Goal: Task Accomplishment & Management: Manage account settings

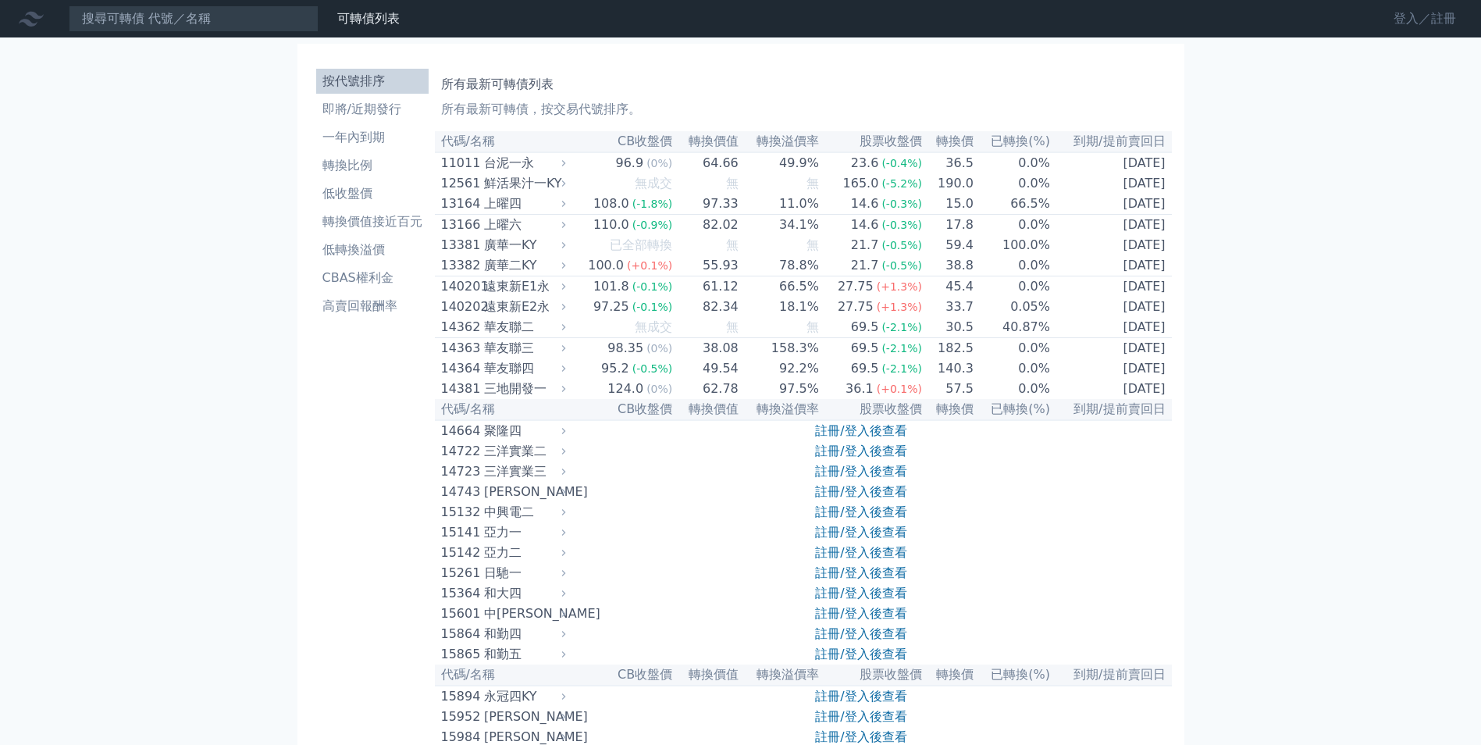
click at [1410, 23] on link "登入／註冊" at bounding box center [1424, 18] width 87 height 25
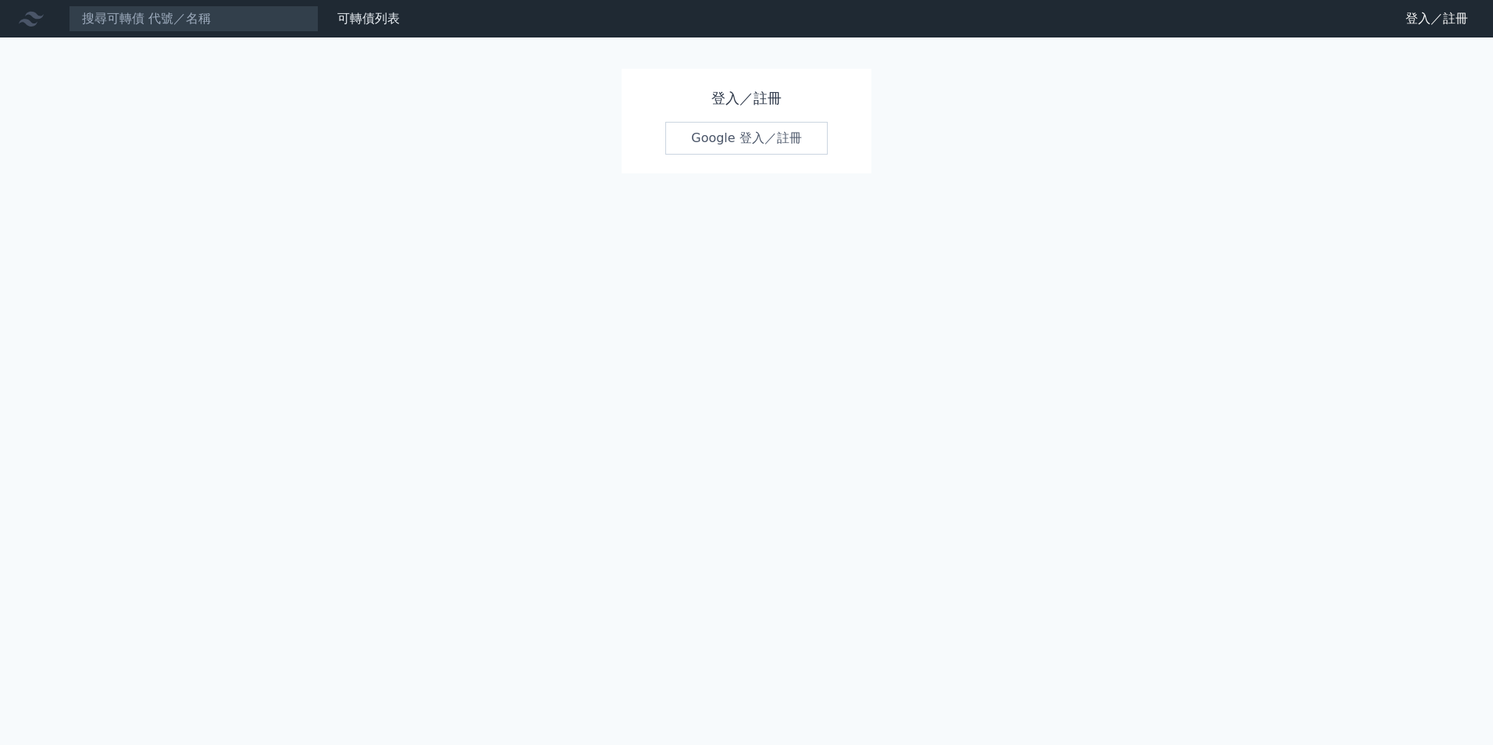
click at [737, 148] on link "Google 登入／註冊" at bounding box center [746, 138] width 162 height 33
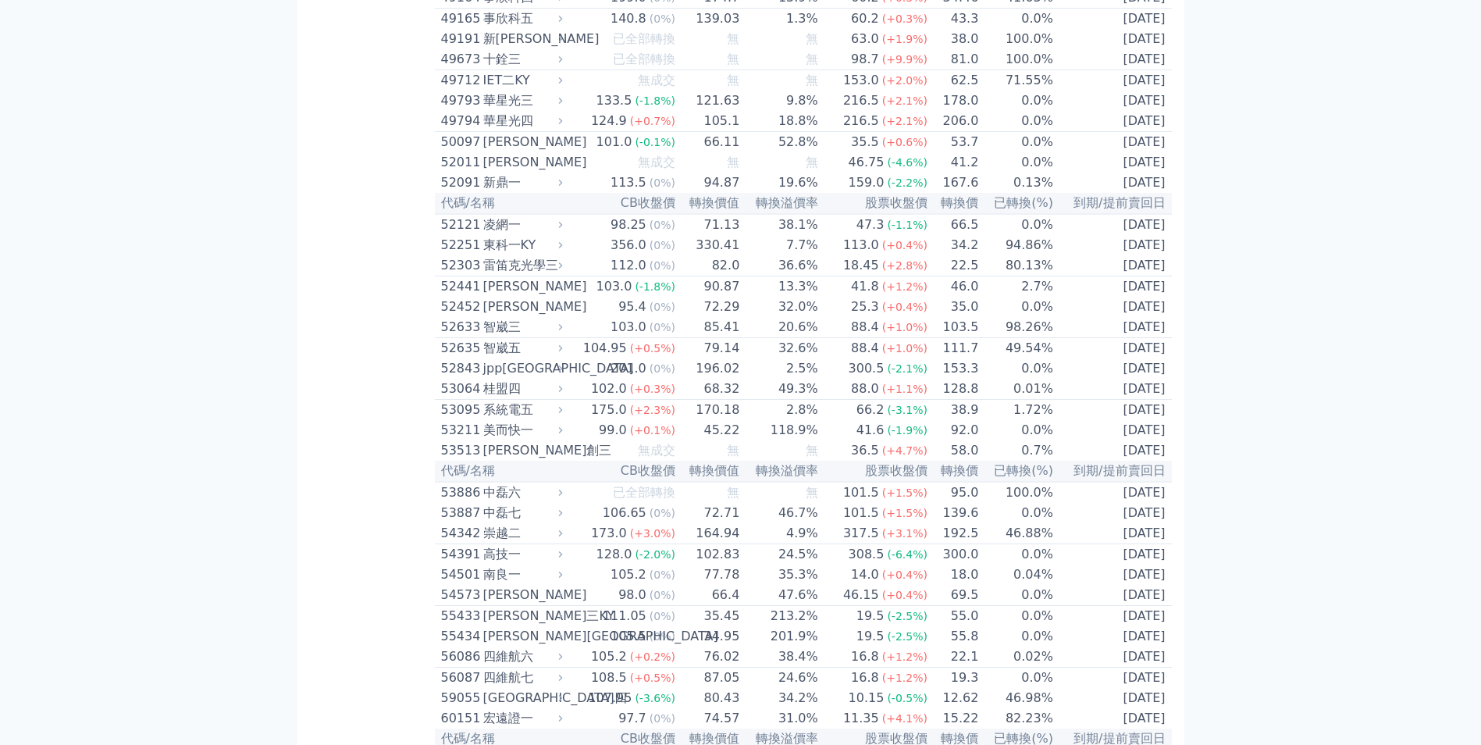
scroll to position [4608, 0]
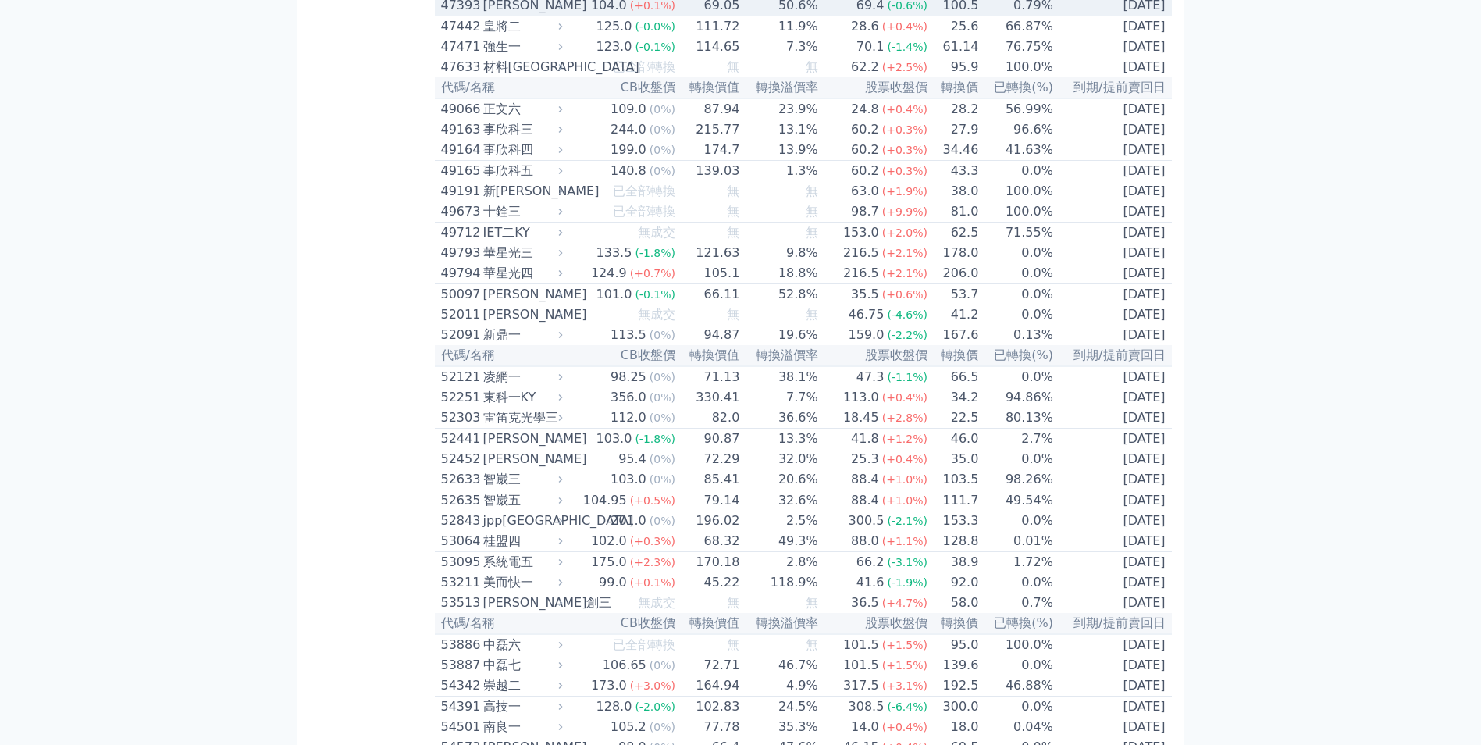
click at [565, 10] on icon at bounding box center [560, 5] width 10 height 10
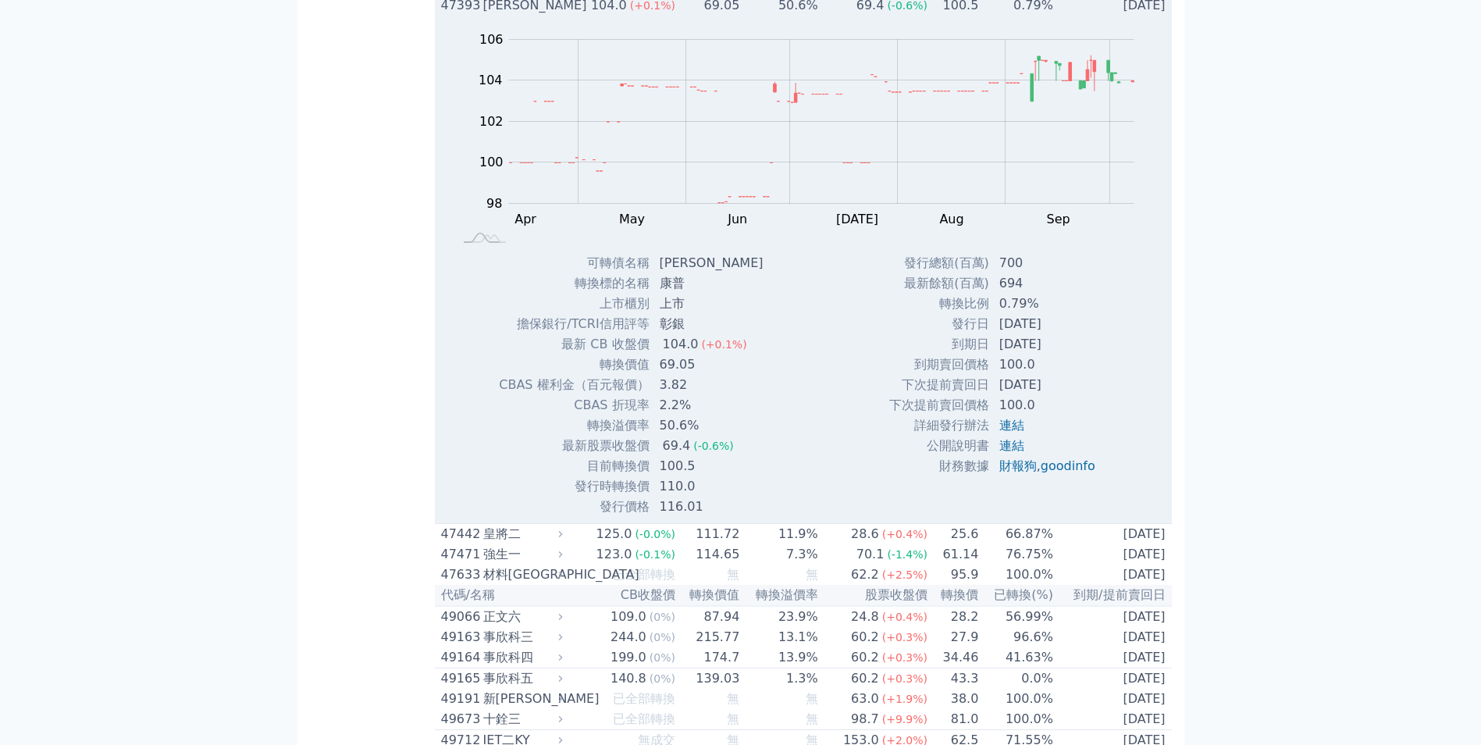
scroll to position [4842, 0]
